Goal: Task Accomplishment & Management: Use online tool/utility

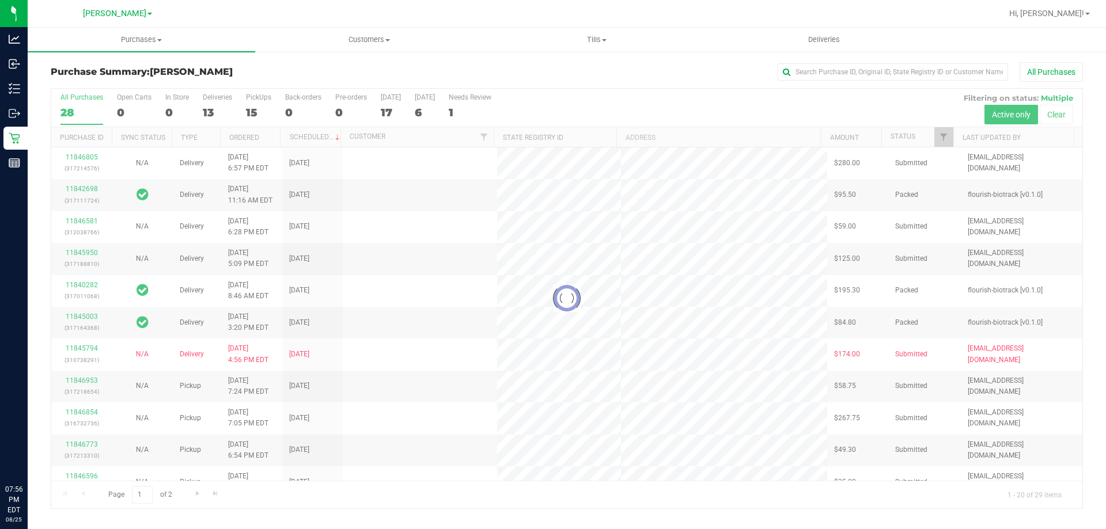
click at [17, 90] on icon at bounding box center [15, 89] width 12 height 12
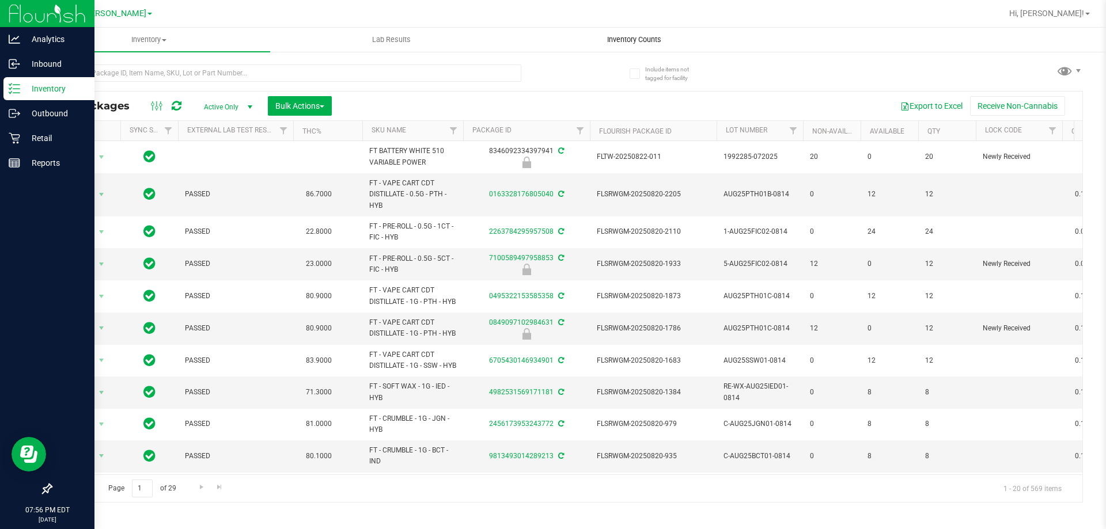
click at [629, 40] on span "Inventory Counts" at bounding box center [634, 40] width 85 height 10
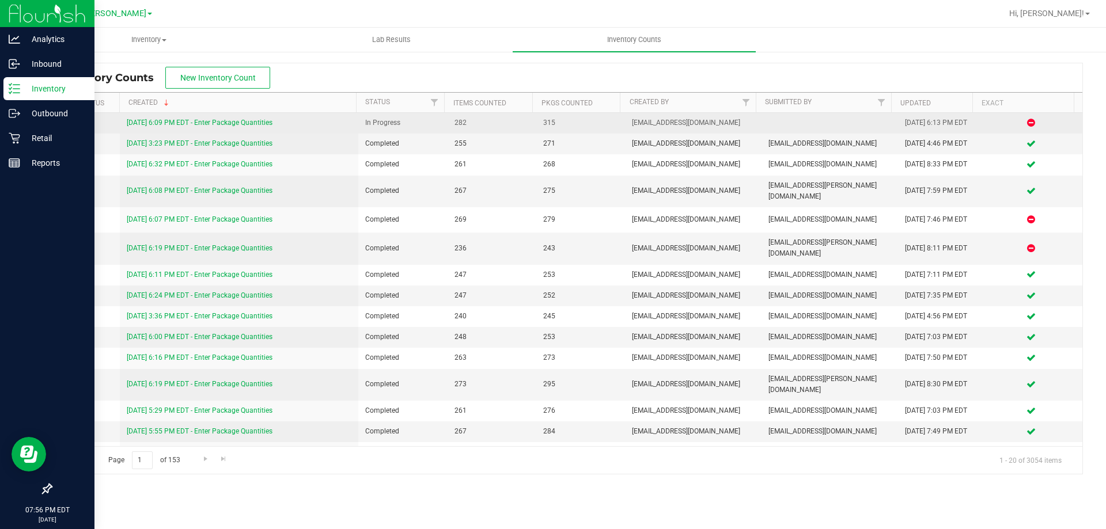
click at [240, 125] on link "[DATE] 6:09 PM EDT - Enter Package Quantities" at bounding box center [200, 123] width 146 height 8
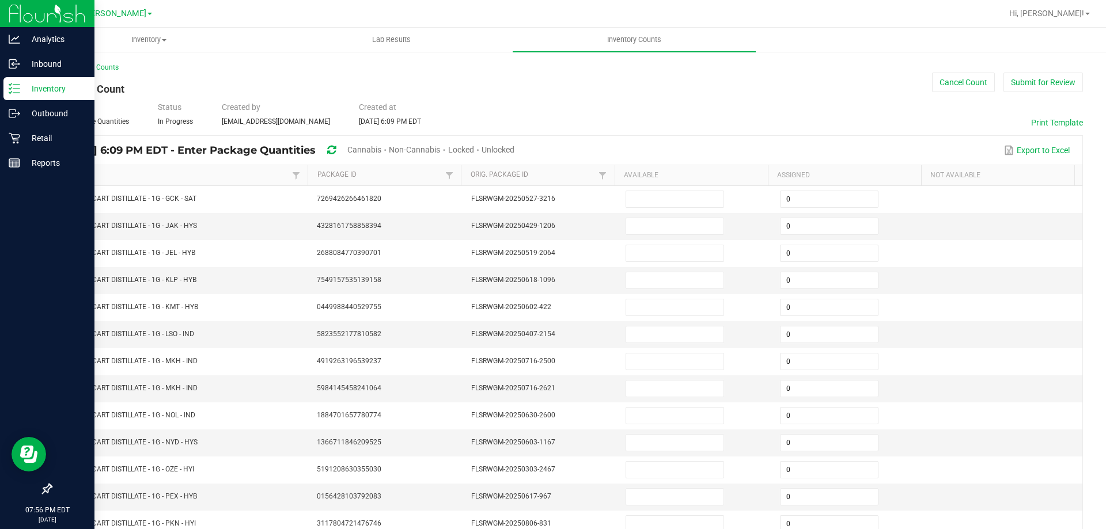
type input "1"
type input "4"
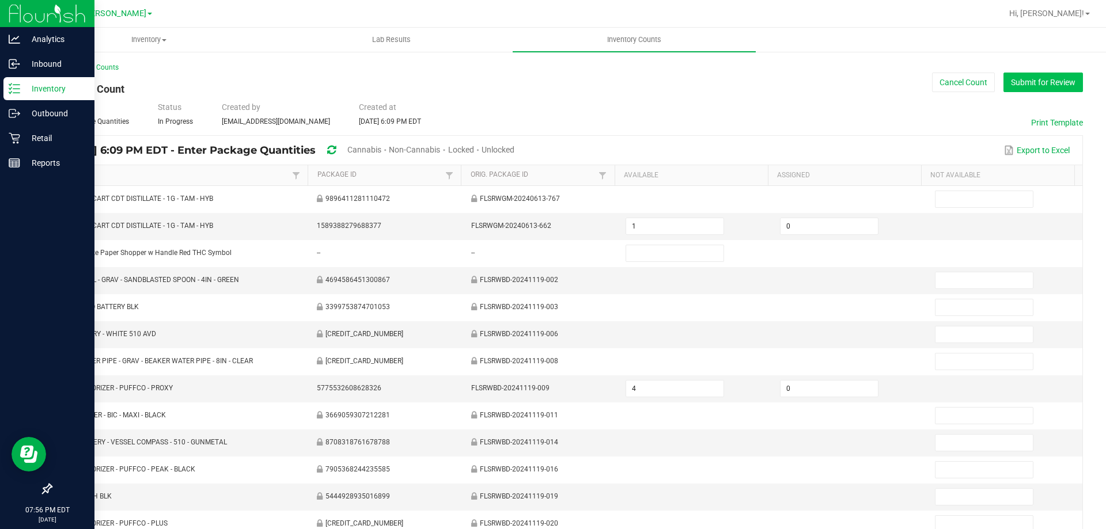
click at [1011, 82] on button "Submit for Review" at bounding box center [1044, 83] width 80 height 20
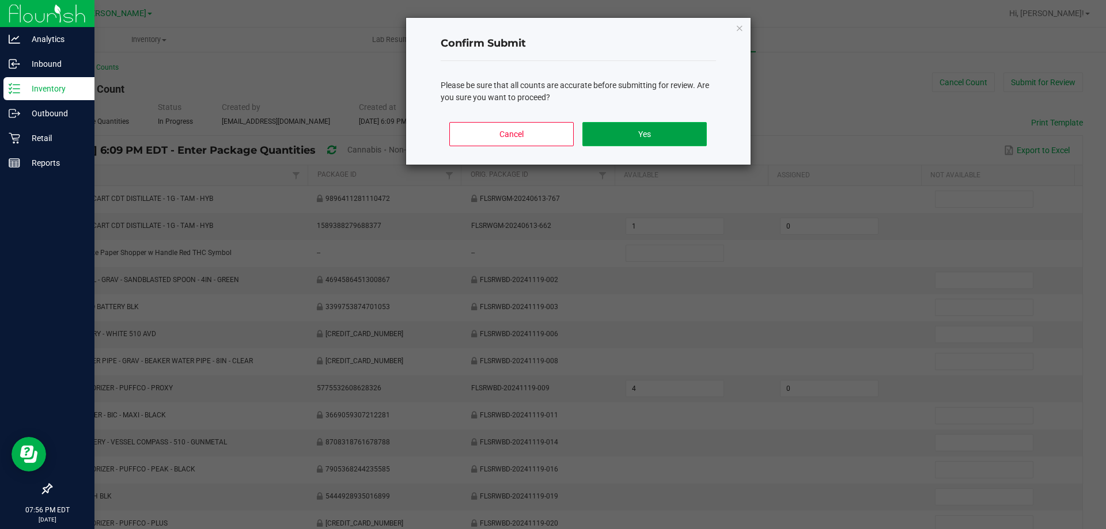
click at [629, 135] on button "Yes" at bounding box center [644, 134] width 124 height 24
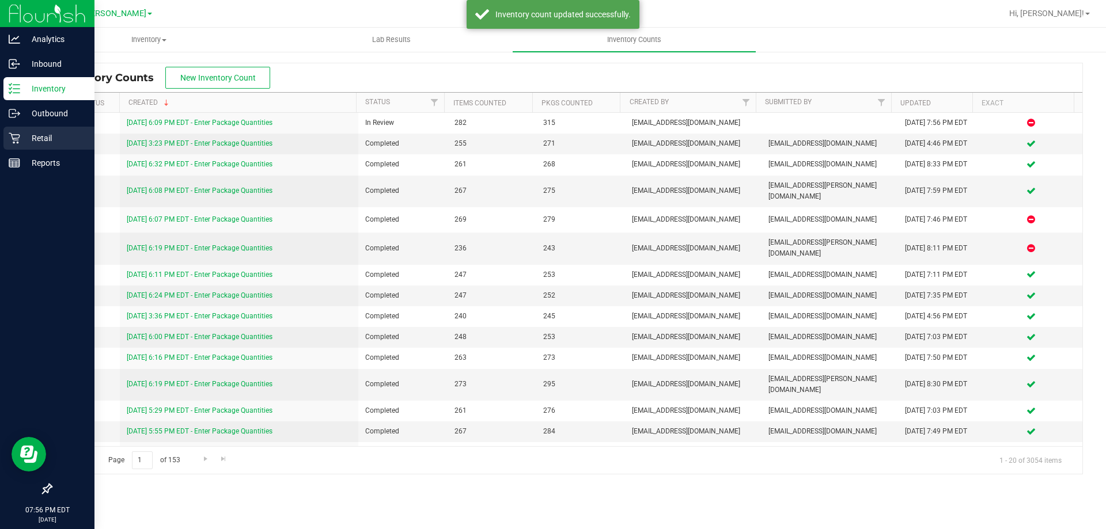
click at [10, 133] on icon at bounding box center [15, 139] width 12 height 12
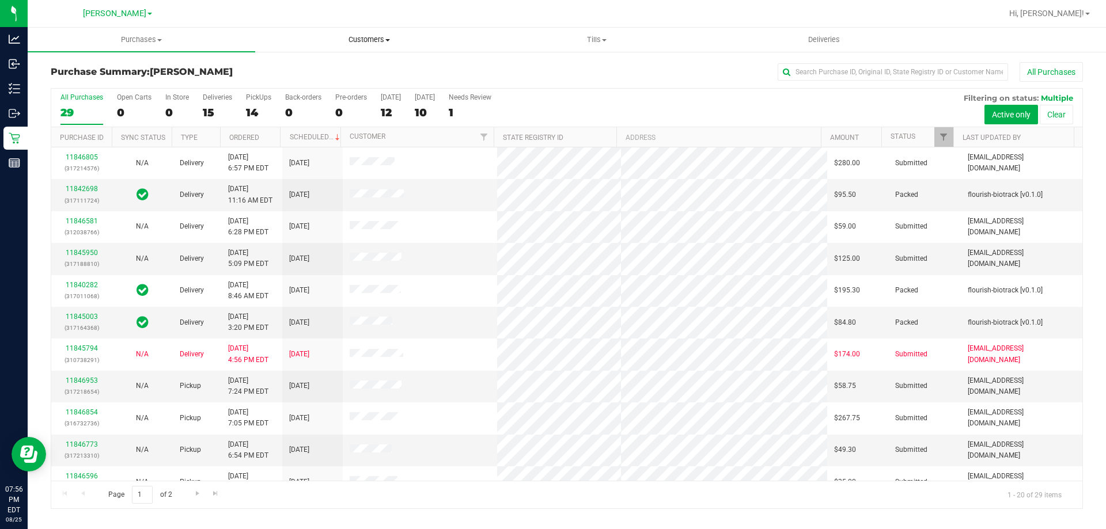
click at [264, 50] on uib-tab-heading "Customers All customers Add a new customer All physicians" at bounding box center [369, 39] width 226 height 23
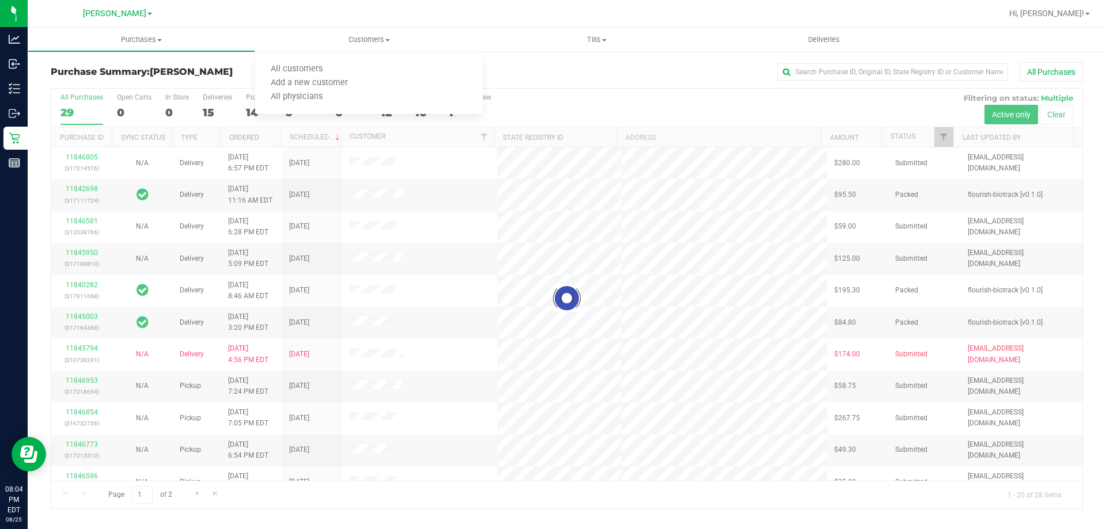
click at [128, 63] on div "Purchase Summary: [PERSON_NAME] All Purchases" at bounding box center [567, 74] width 1032 height 25
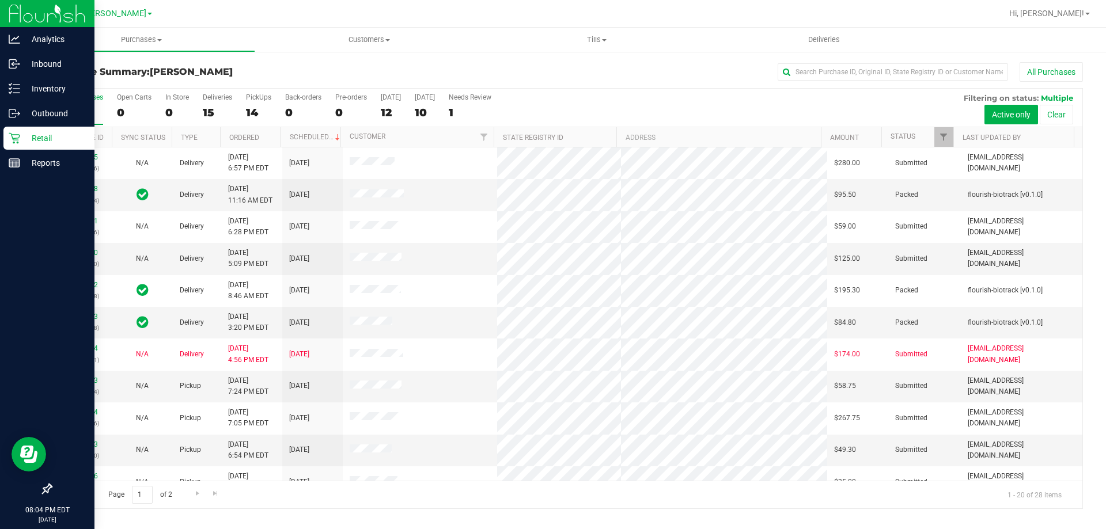
click at [19, 140] on icon at bounding box center [15, 139] width 12 height 12
click at [24, 138] on p "Retail" at bounding box center [54, 138] width 69 height 14
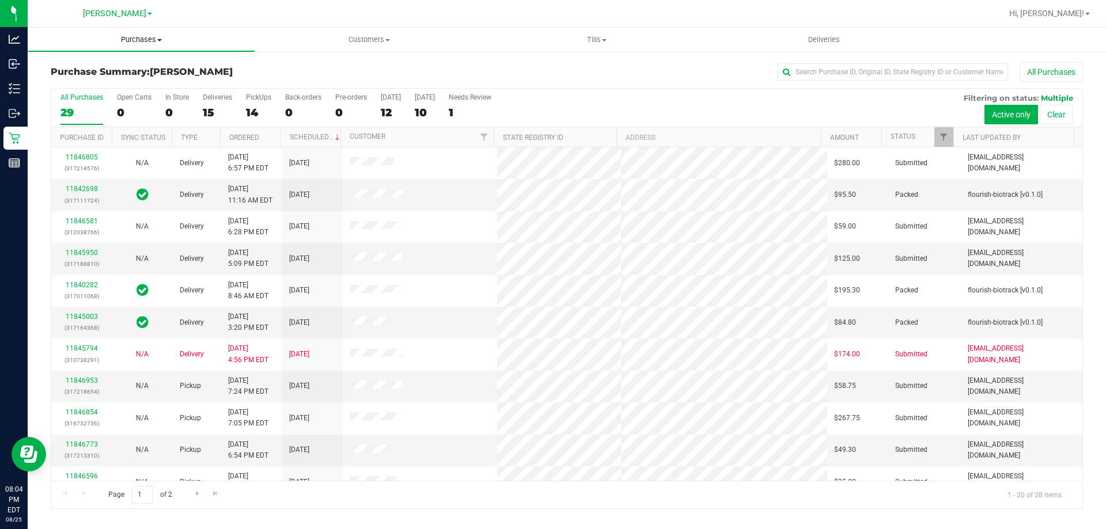
click at [131, 44] on span "Purchases" at bounding box center [141, 40] width 226 height 10
click at [97, 85] on li "Fulfillment" at bounding box center [142, 84] width 228 height 14
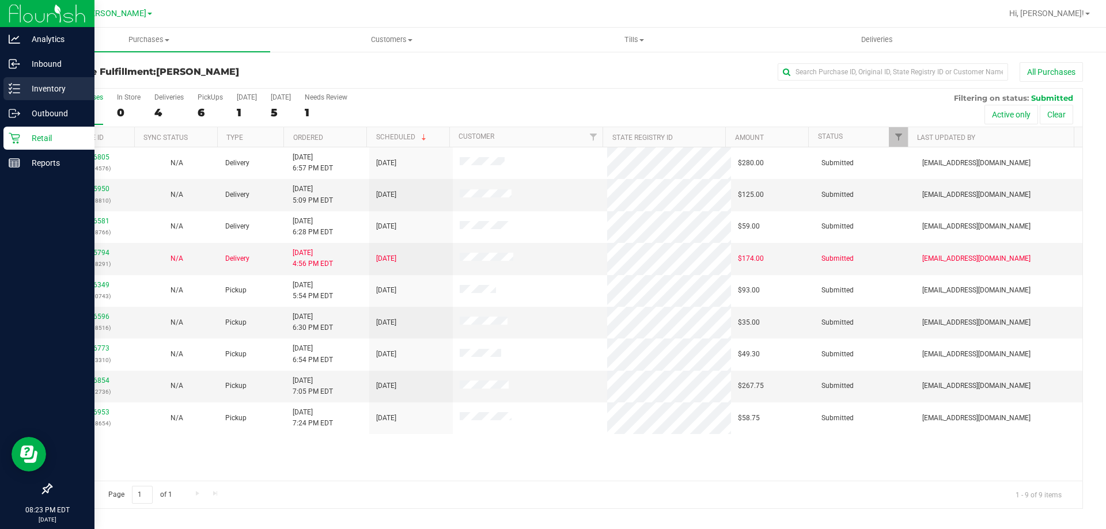
click at [19, 90] on icon at bounding box center [15, 89] width 12 height 12
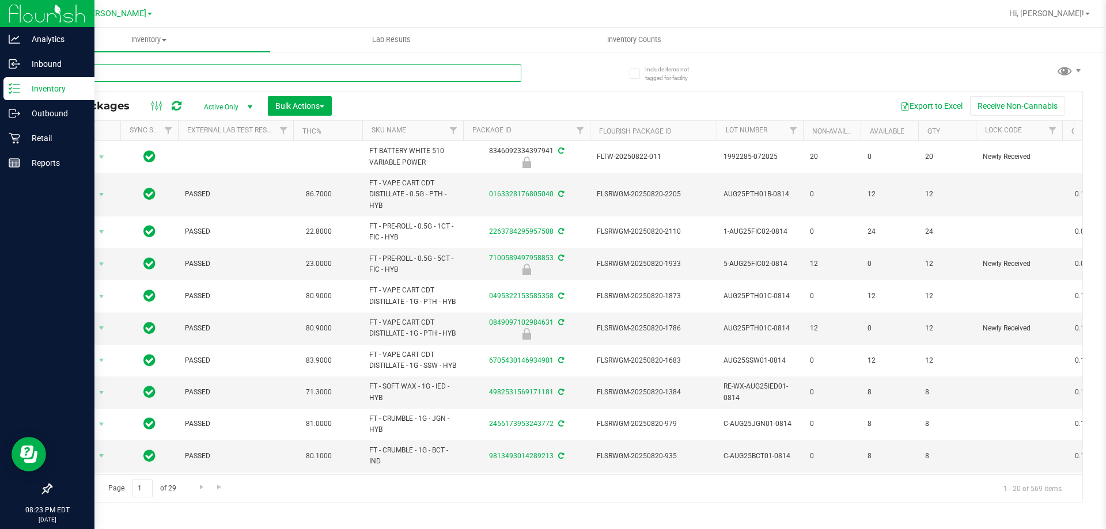
click at [218, 70] on input "text" at bounding box center [286, 73] width 471 height 17
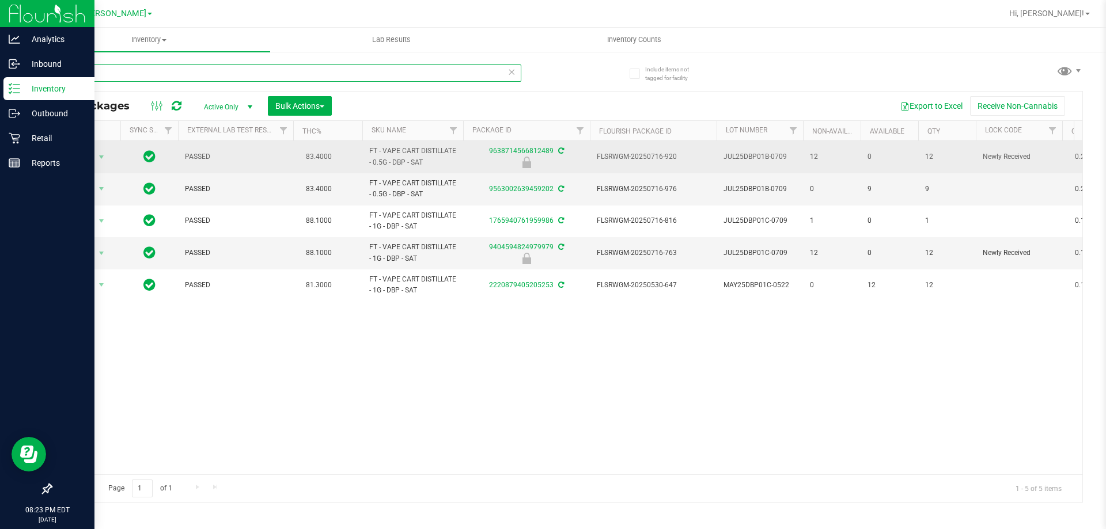
type input "dbp"
click at [409, 172] on td "FT - VAPE CART DISTILLATE - 0.5G - DBP - SAT" at bounding box center [412, 157] width 101 height 32
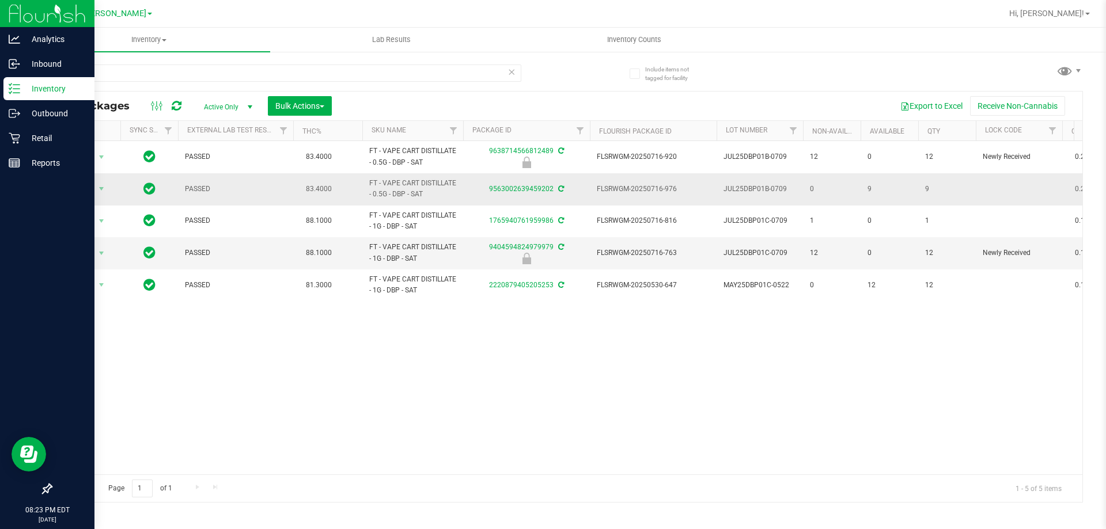
click at [411, 192] on span "FT - VAPE CART DISTILLATE - 0.5G - DBP - SAT" at bounding box center [412, 189] width 87 height 22
click at [56, 77] on div "Inventory" at bounding box center [48, 88] width 91 height 23
click at [38, 86] on p "Inventory" at bounding box center [54, 89] width 69 height 14
click at [27, 127] on div "Retail" at bounding box center [48, 138] width 91 height 23
